Goal: Transaction & Acquisition: Purchase product/service

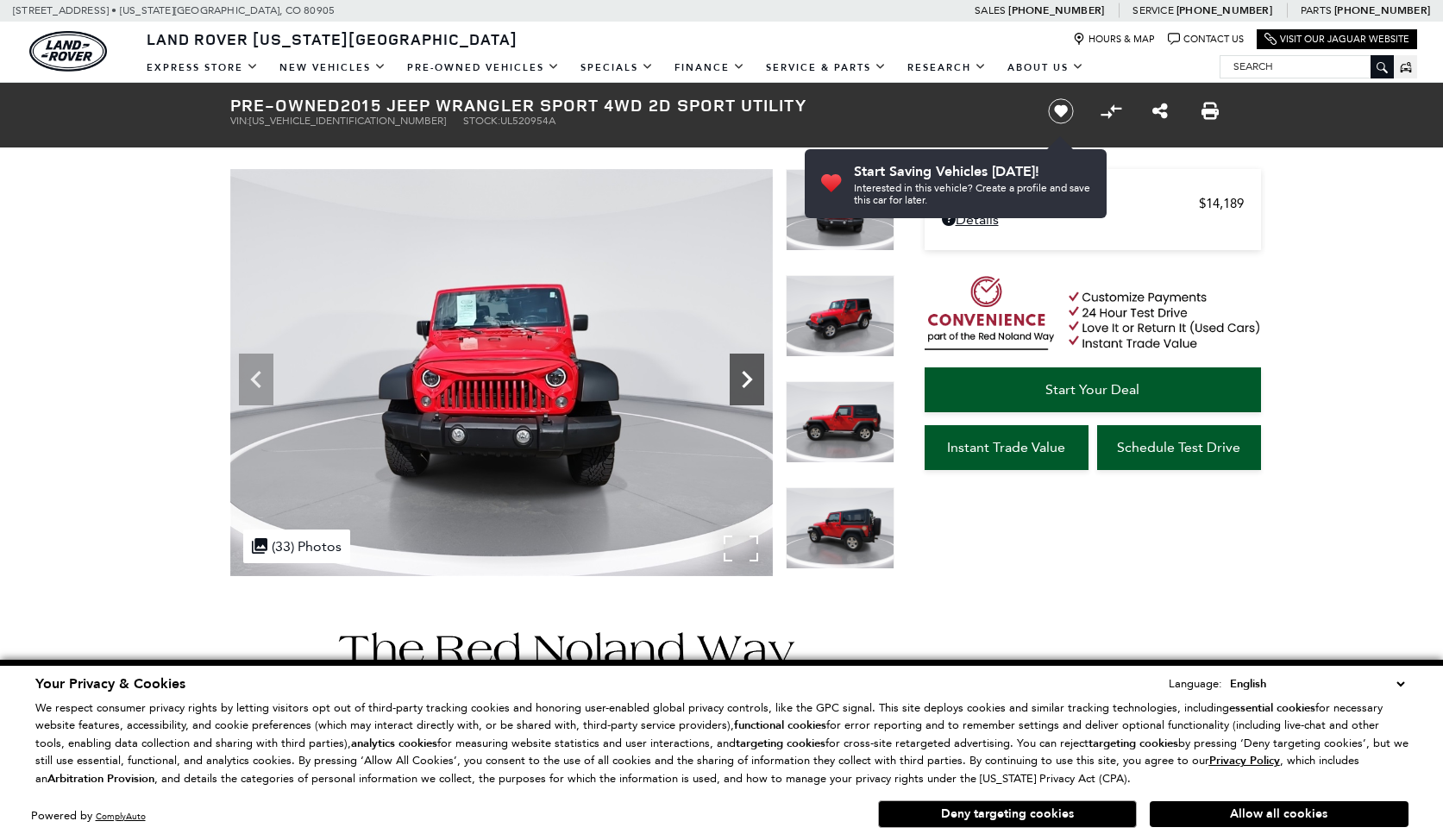
click at [747, 384] on icon "Next" at bounding box center [747, 379] width 34 height 34
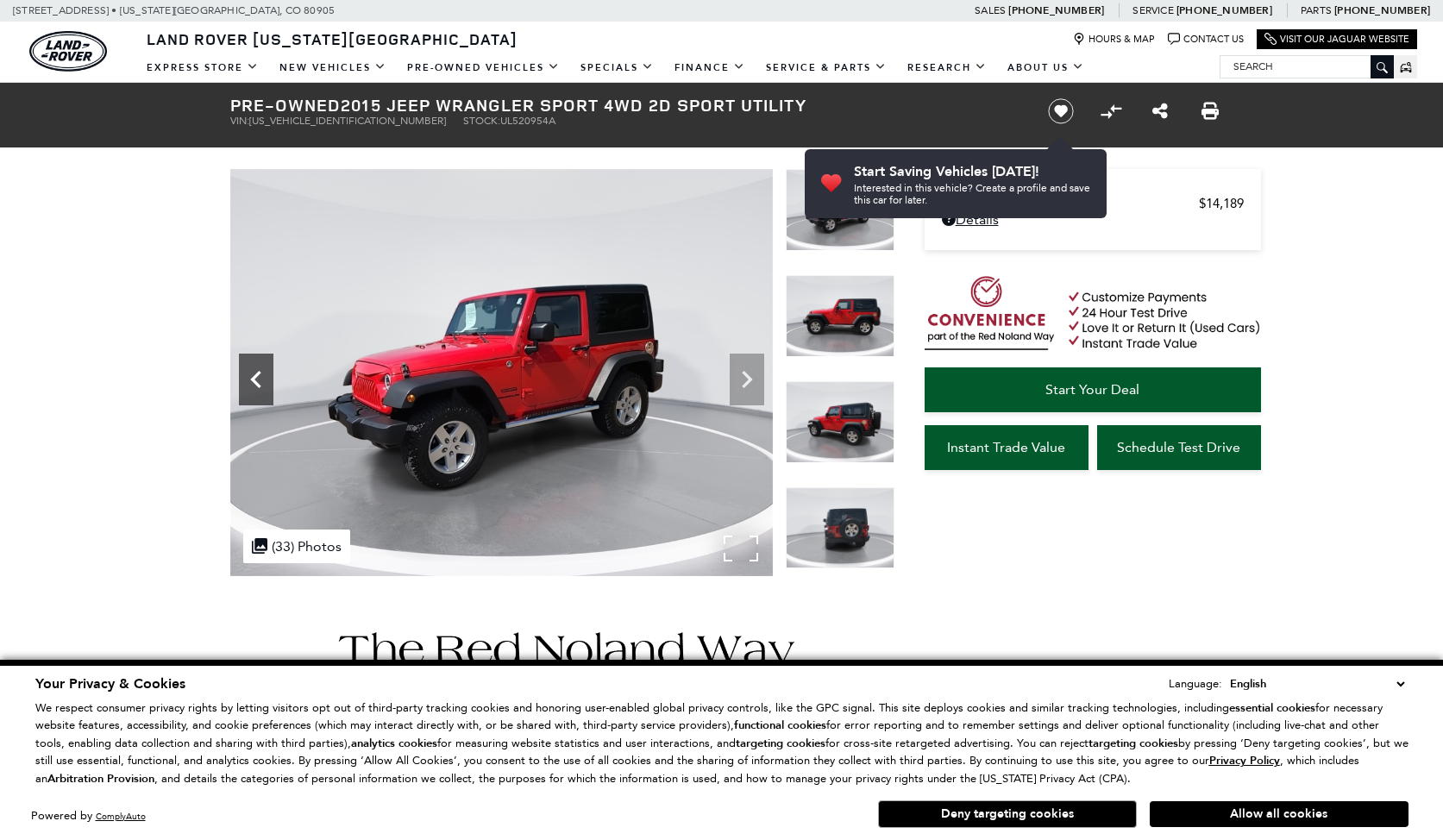
click at [251, 371] on icon "Previous" at bounding box center [255, 379] width 34 height 34
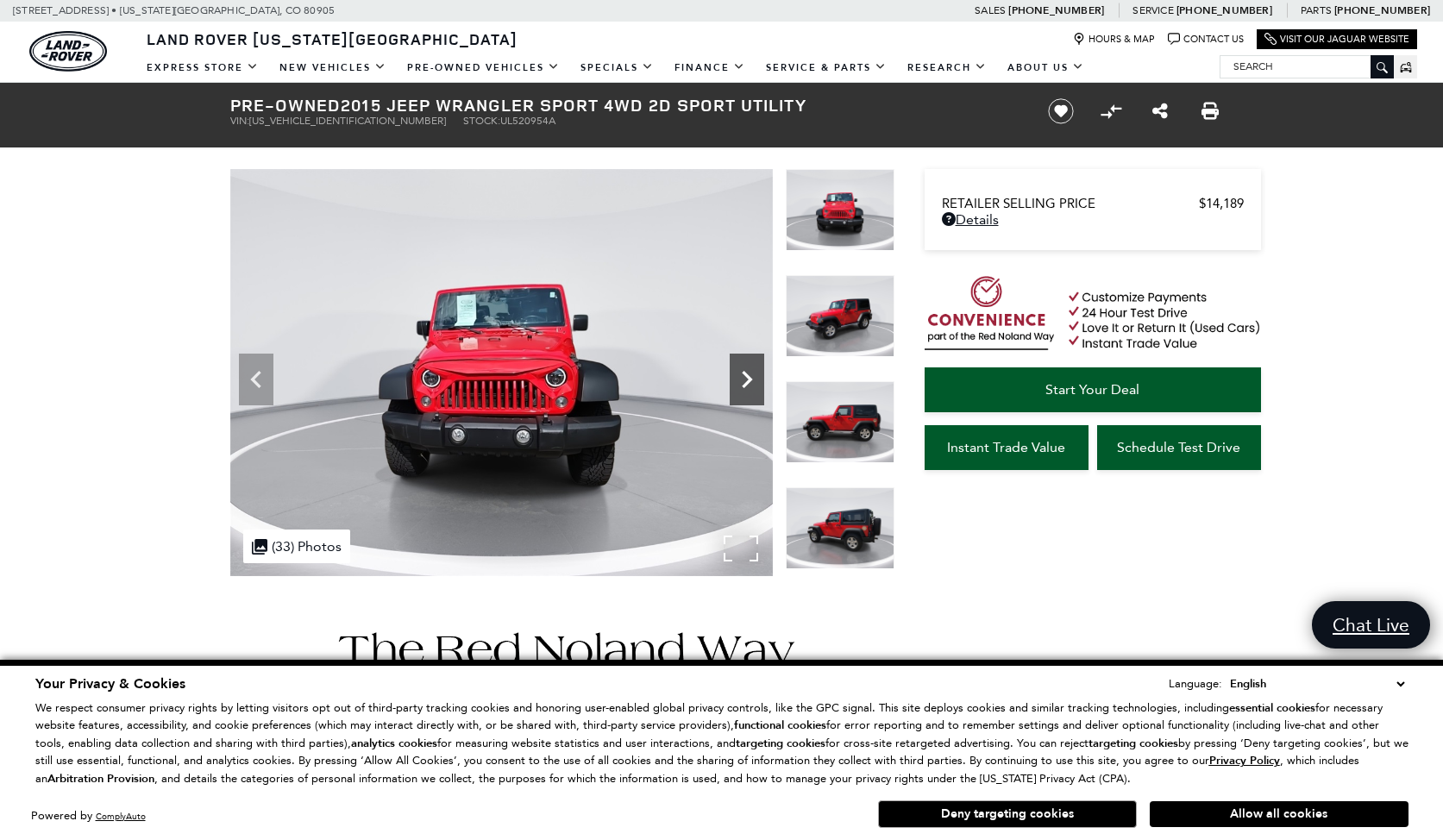
click at [732, 385] on icon "Next" at bounding box center [747, 379] width 34 height 34
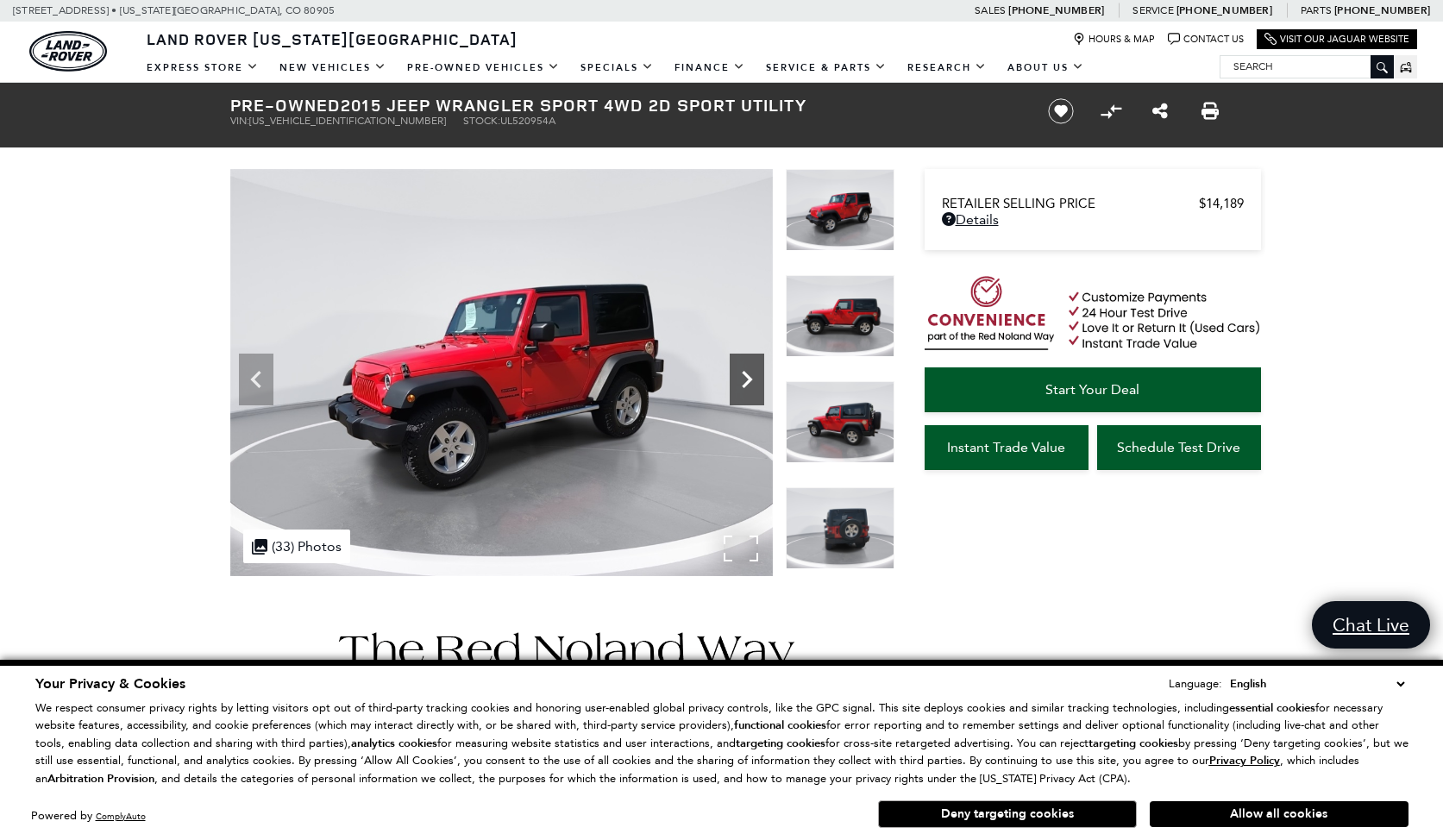
click at [732, 385] on icon "Next" at bounding box center [747, 379] width 34 height 34
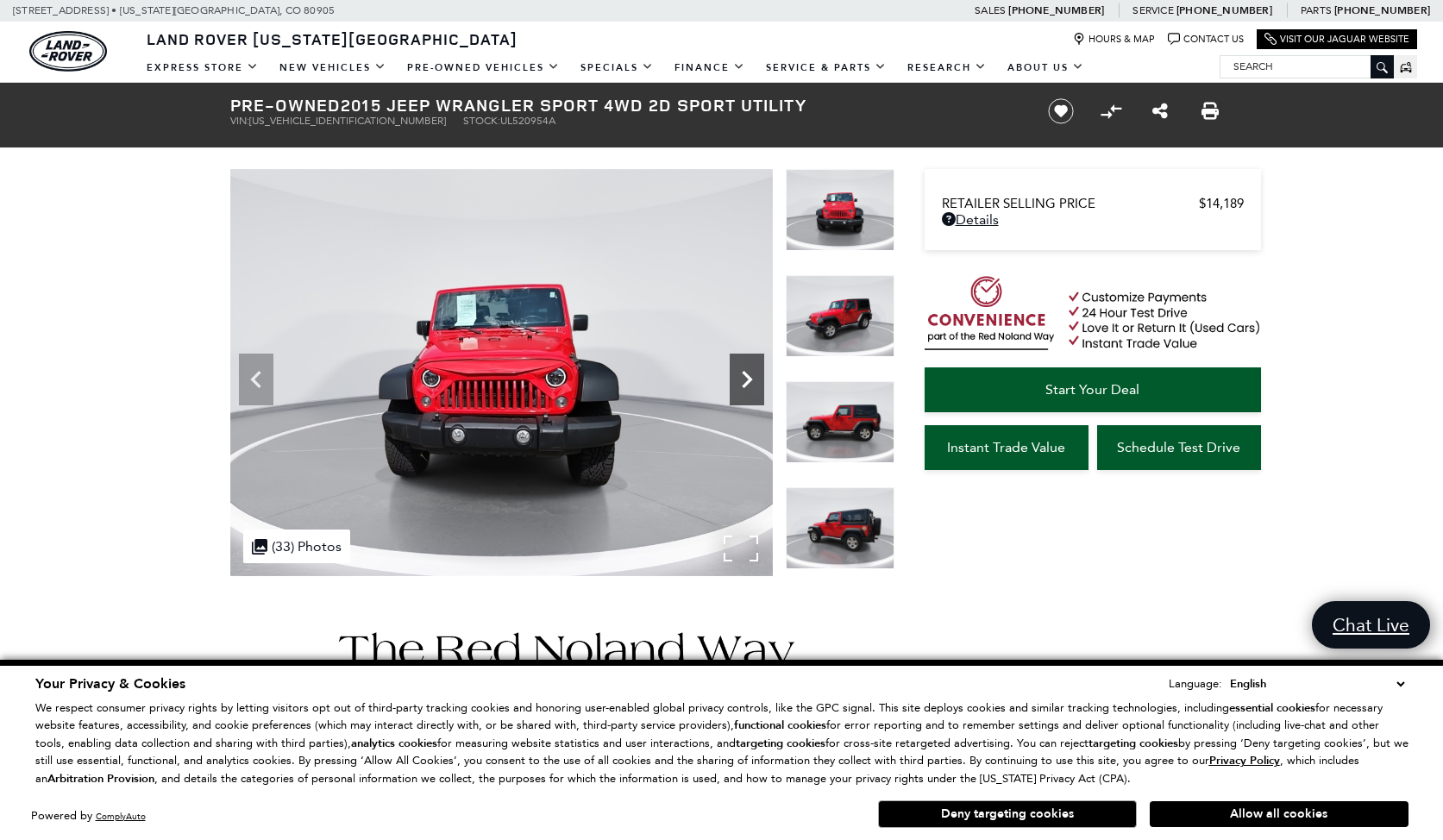
click at [761, 389] on icon "Next" at bounding box center [747, 379] width 34 height 34
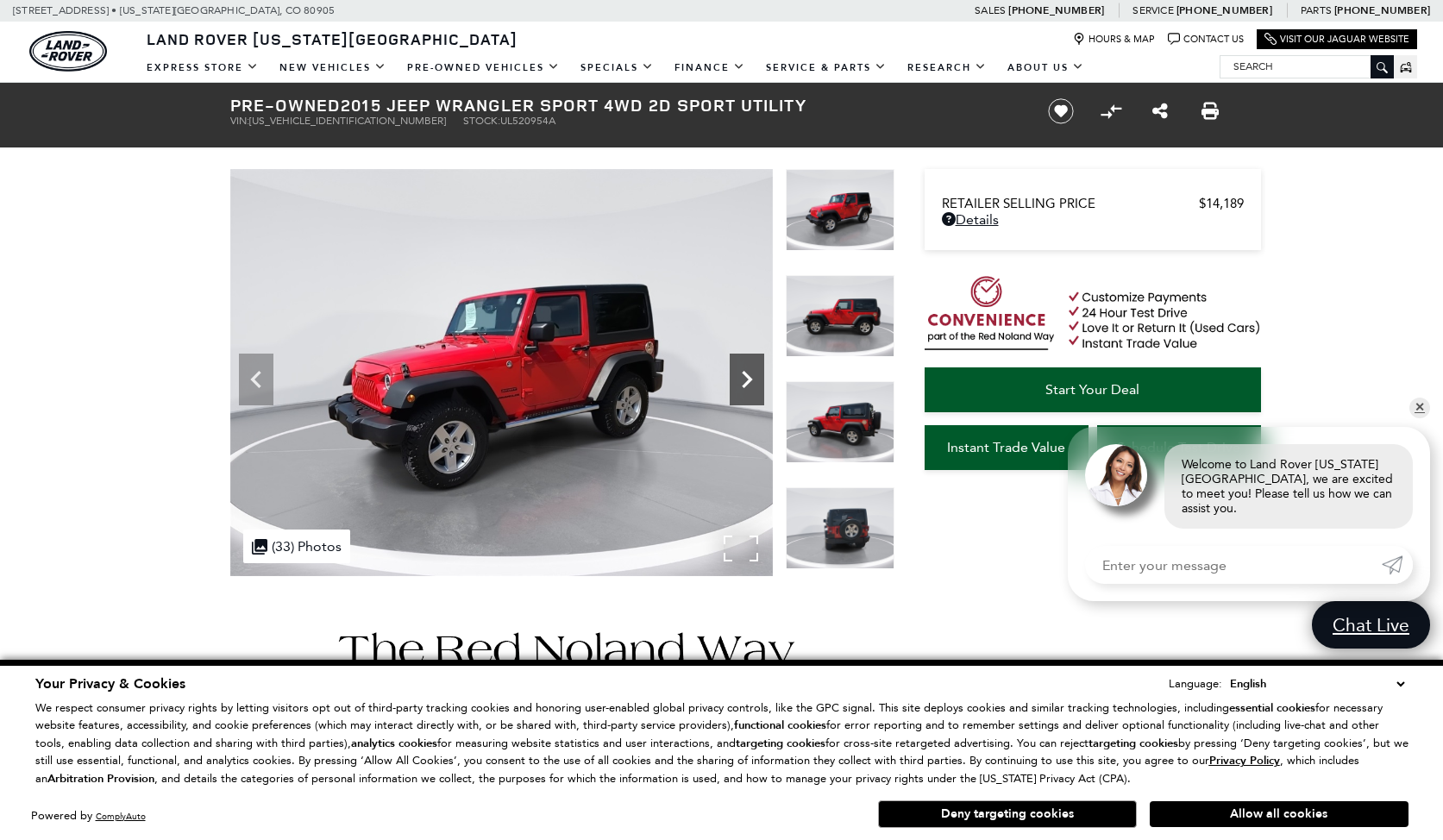
click at [743, 381] on icon "Next" at bounding box center [747, 379] width 34 height 34
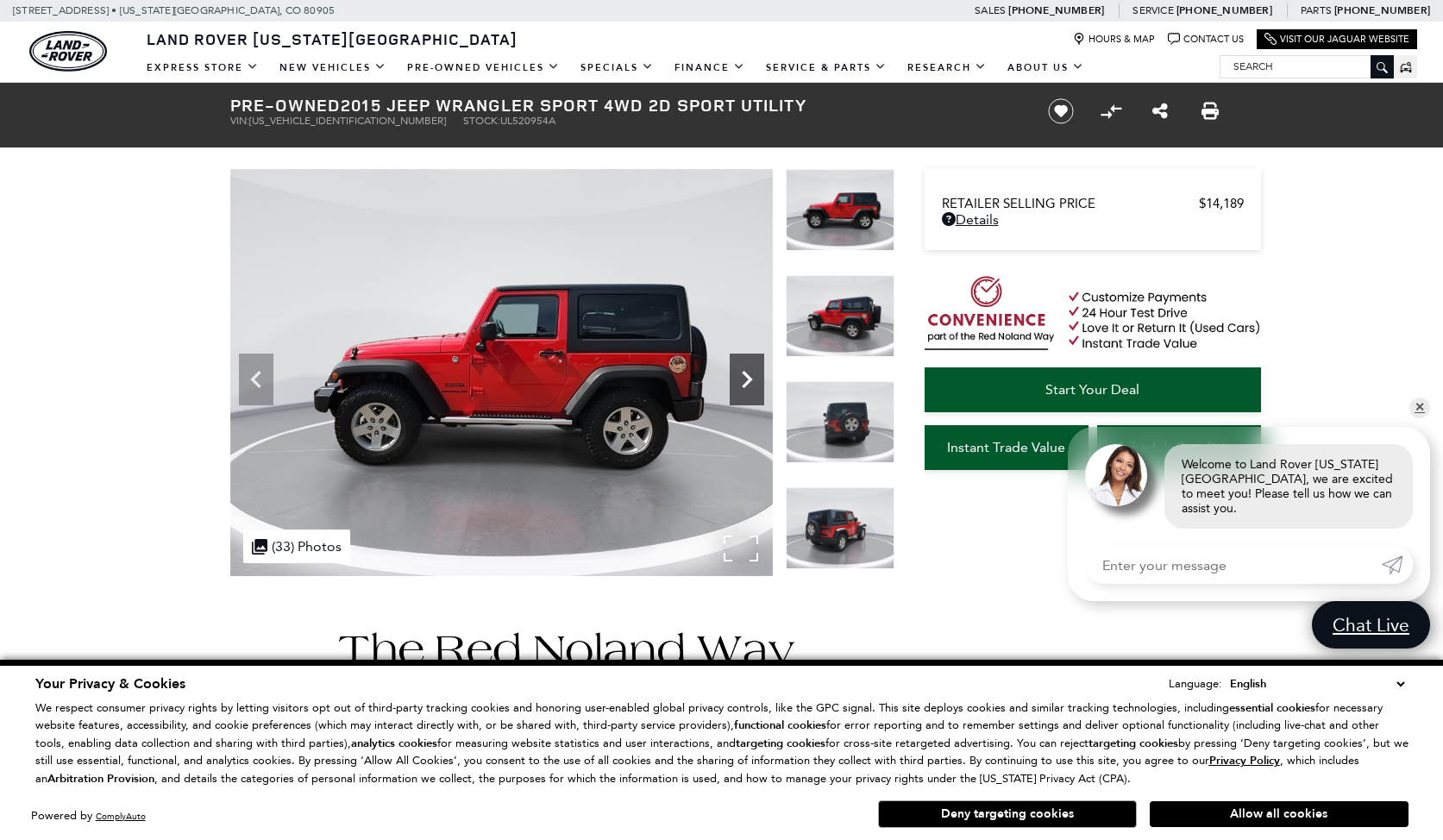
click at [743, 381] on icon "Next" at bounding box center [747, 379] width 34 height 34
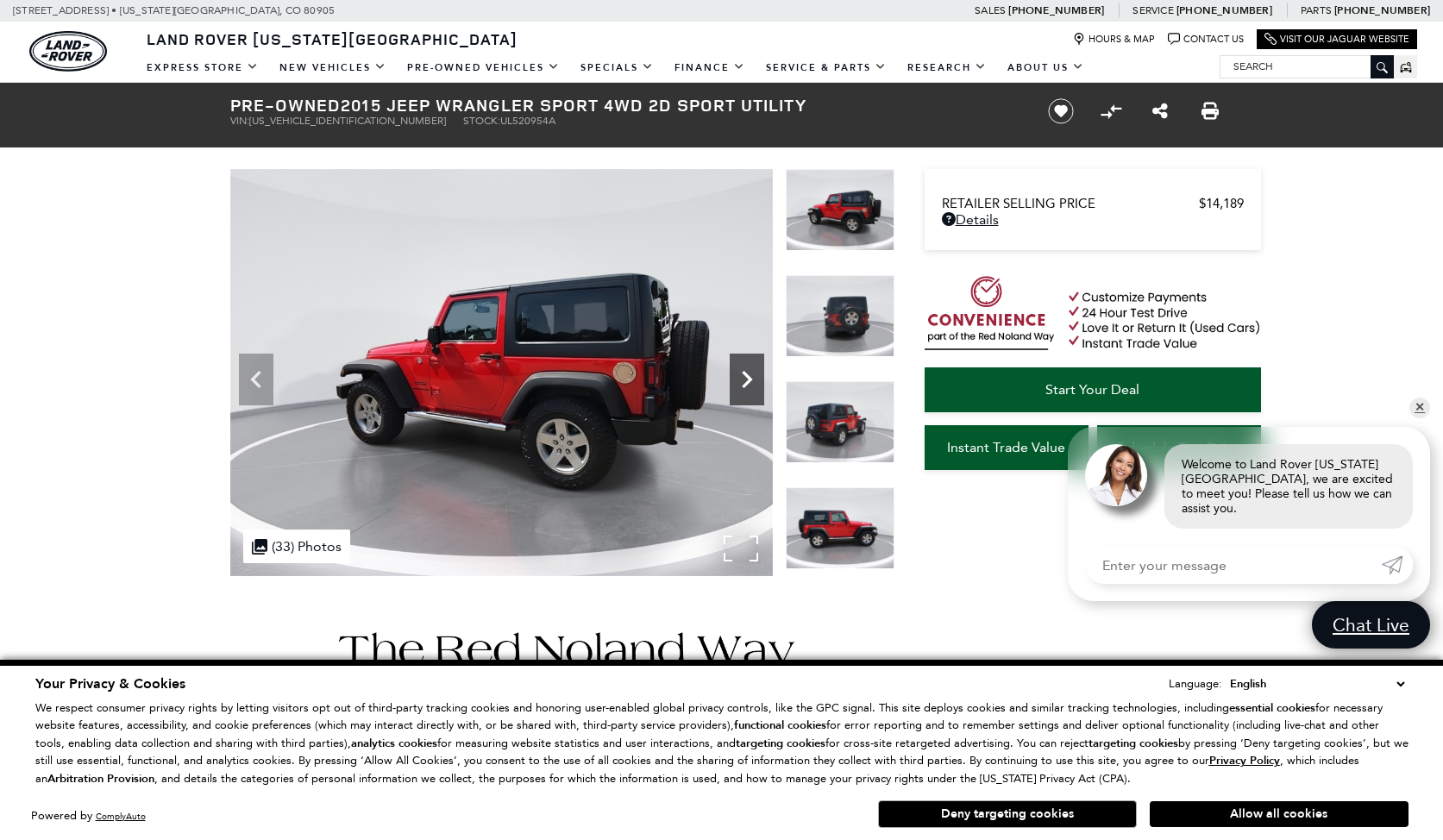
click at [743, 381] on icon "Next" at bounding box center [747, 379] width 34 height 34
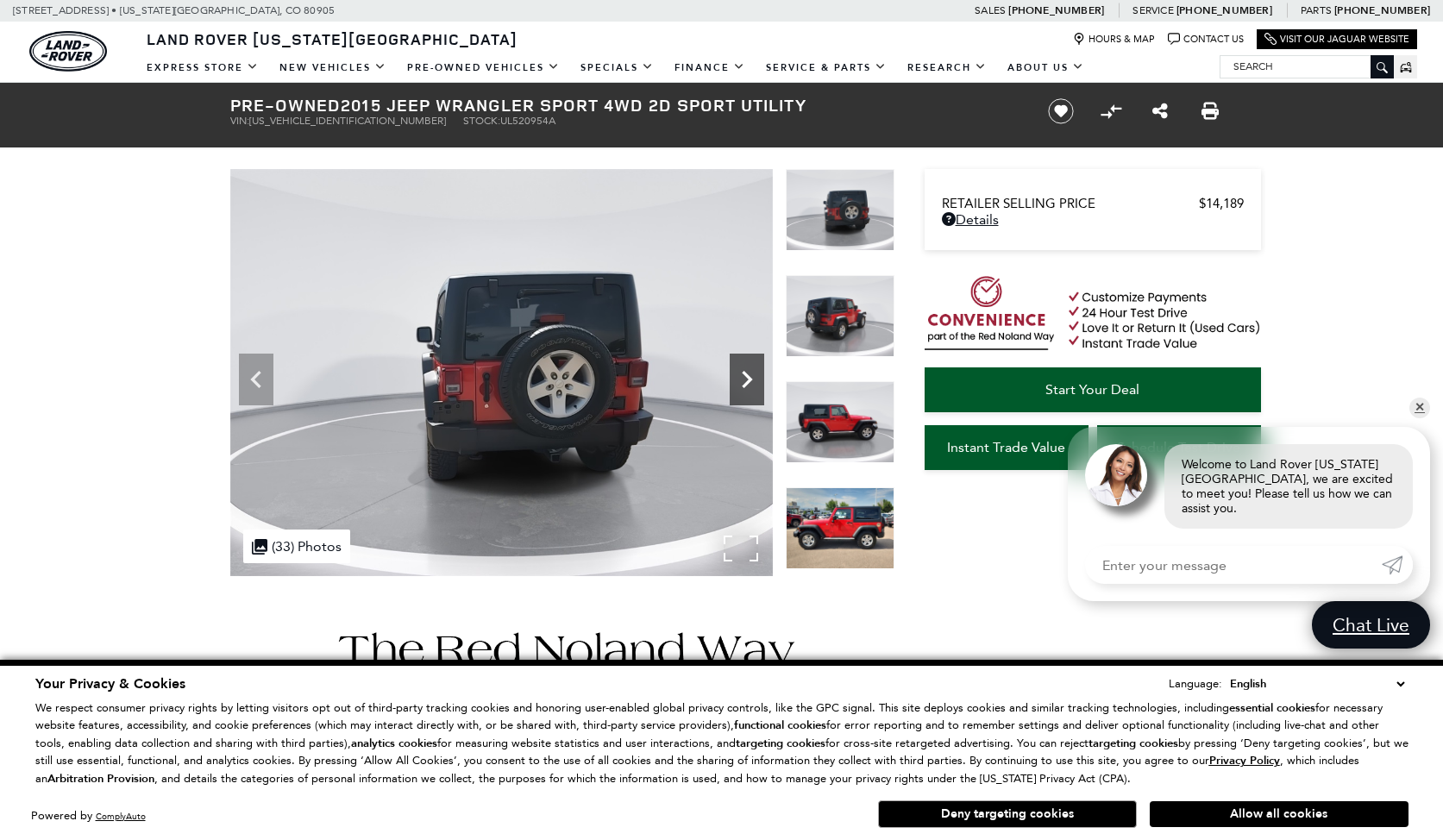
click at [743, 381] on icon "Next" at bounding box center [747, 379] width 34 height 34
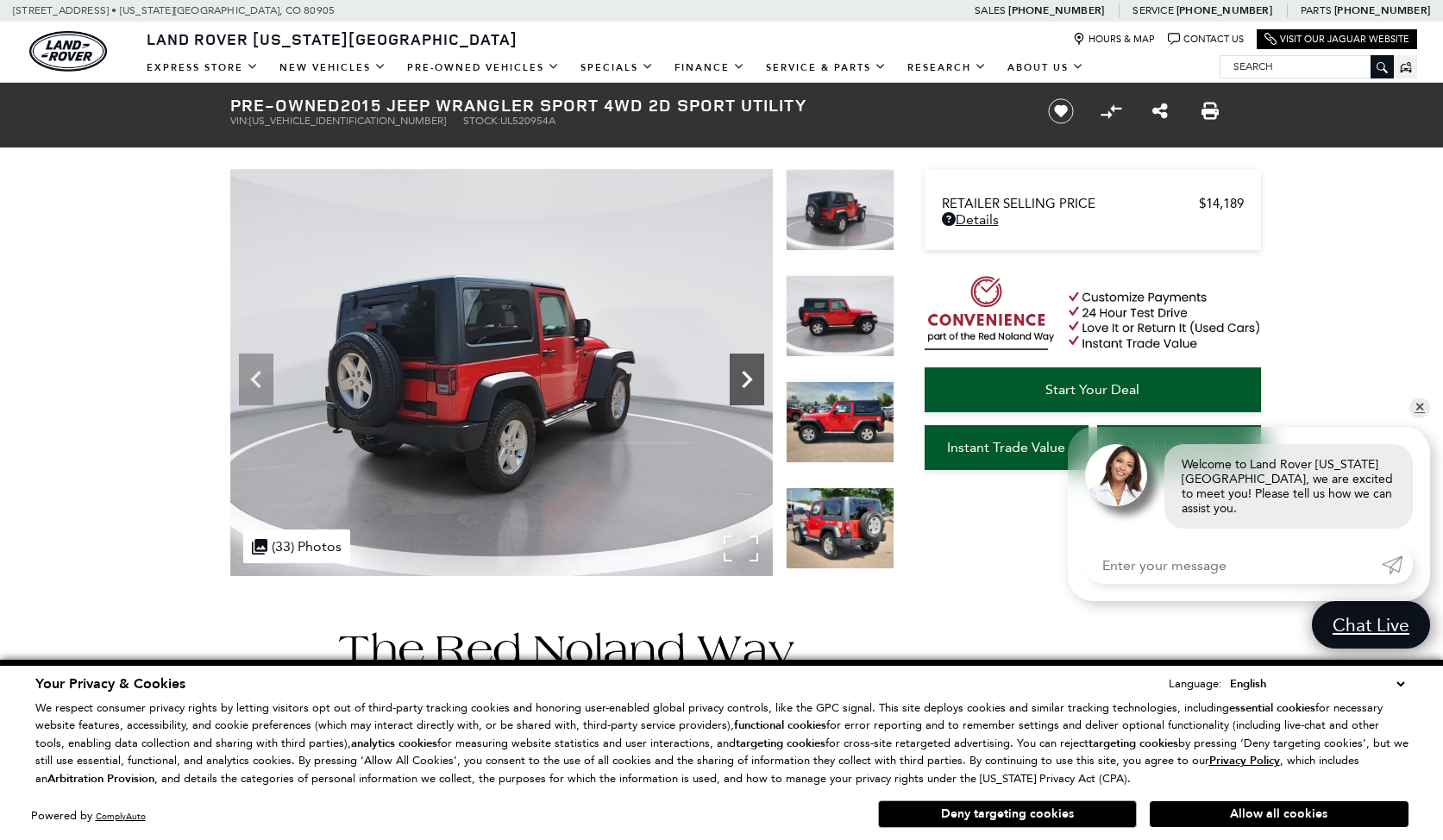
click at [743, 381] on icon "Next" at bounding box center [747, 379] width 34 height 34
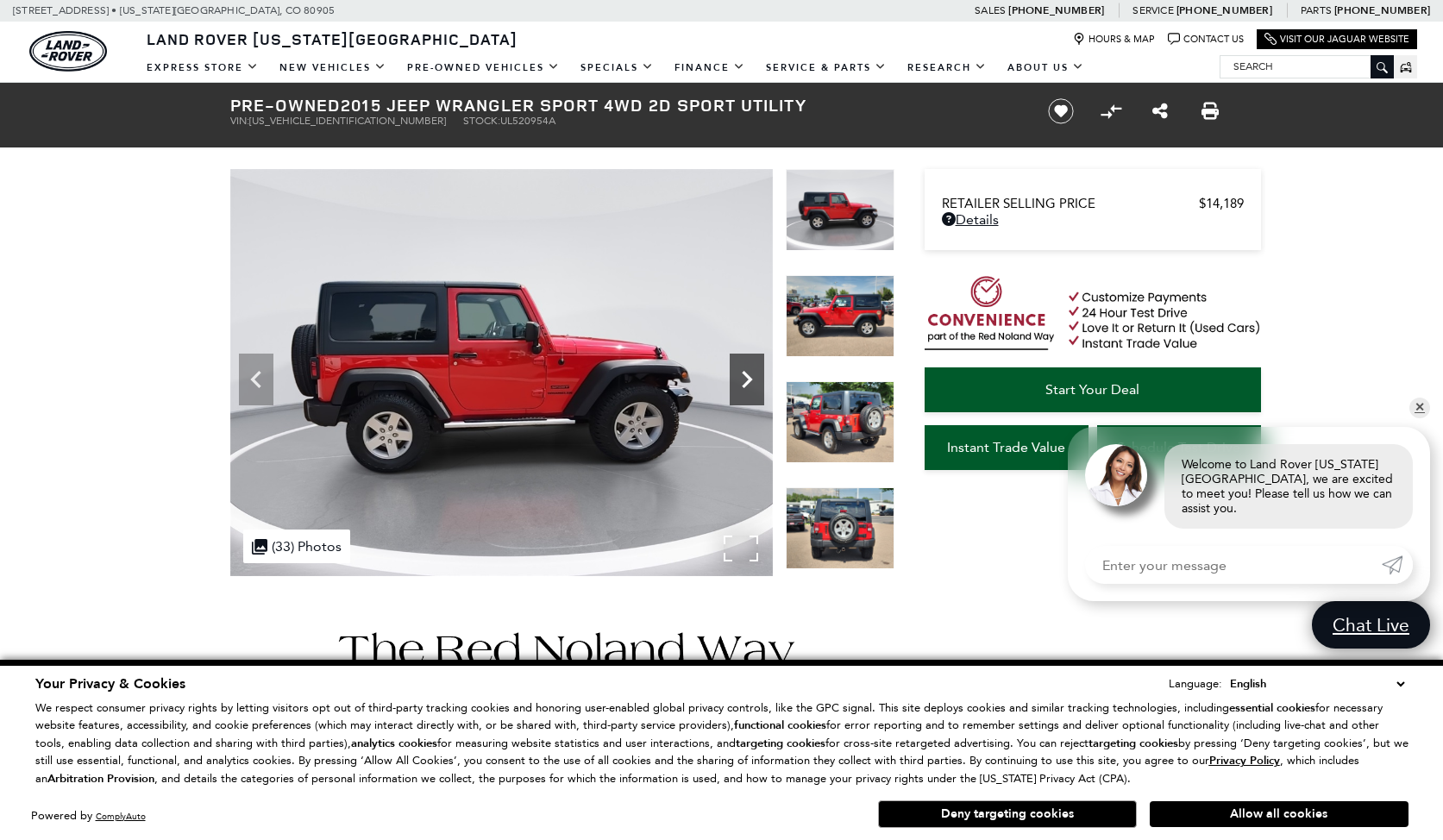
click at [743, 381] on icon "Next" at bounding box center [747, 379] width 34 height 34
